Goal: Find specific page/section: Find specific page/section

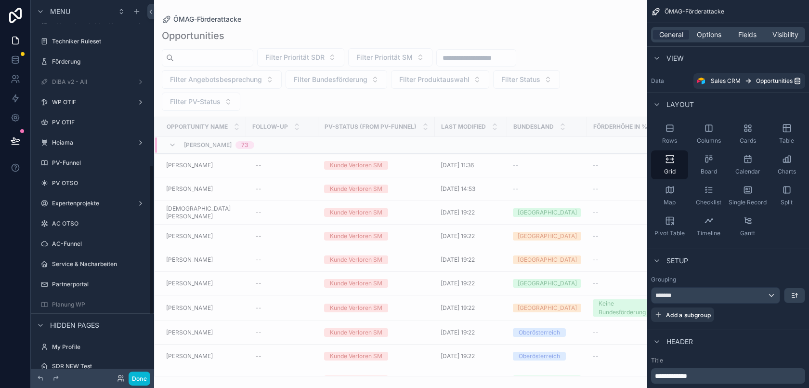
scroll to position [411, 0]
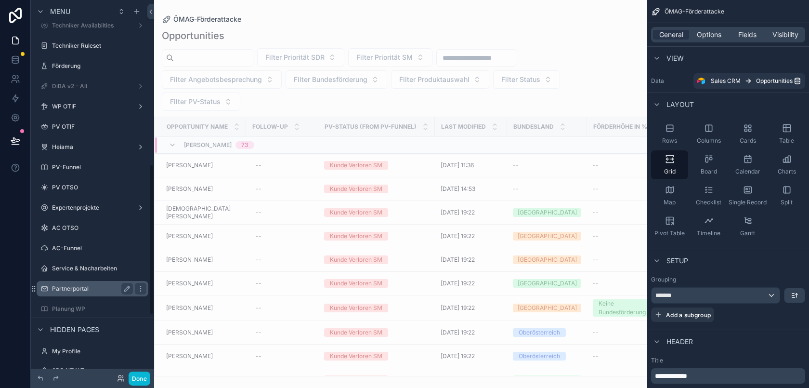
click at [98, 290] on label "Partnerportal" at bounding box center [90, 289] width 77 height 8
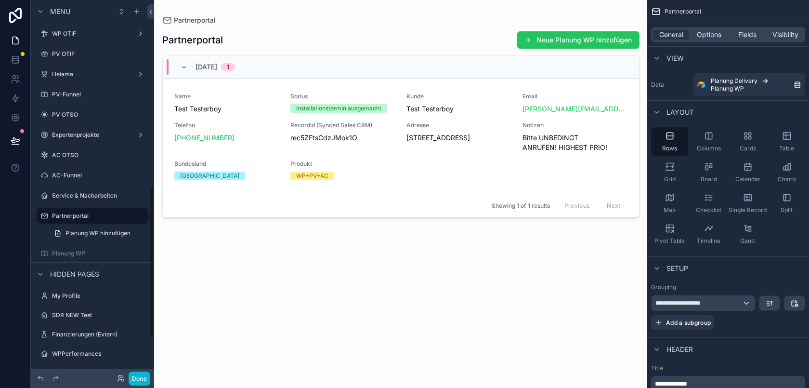
scroll to position [465, 0]
click at [446, 172] on div "scrollable content" at bounding box center [401, 188] width 492 height 376
click at [255, 104] on span "Test Testerboy" at bounding box center [226, 109] width 104 height 10
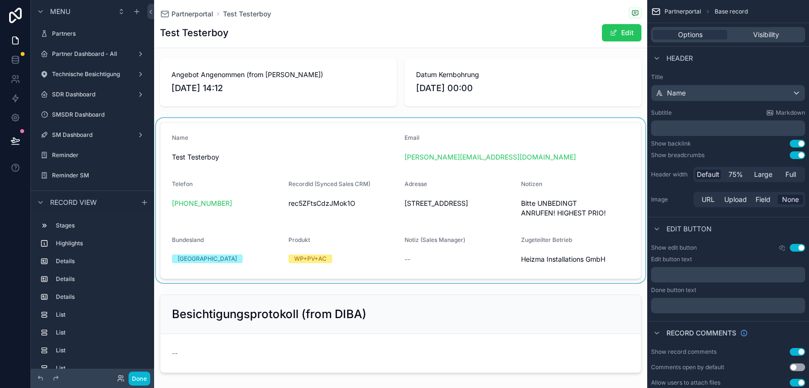
scroll to position [59, 0]
